Goal: Task Accomplishment & Management: Manage account settings

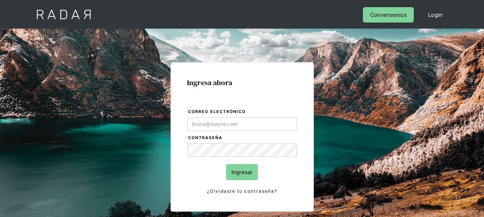
type input "[EMAIL_ADDRESS][DOMAIN_NAME]"
click at [240, 175] on input "Ingresar" at bounding box center [242, 172] width 32 height 16
